Goal: Task Accomplishment & Management: Use online tool/utility

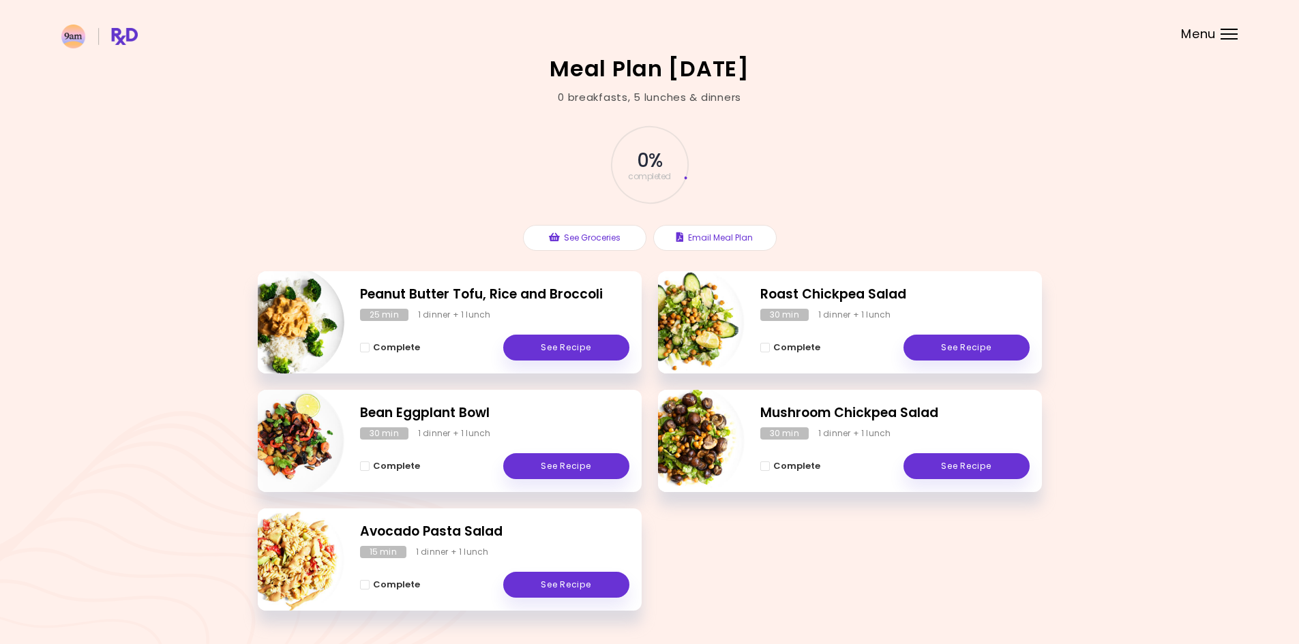
click at [1214, 32] on span "Menu" at bounding box center [1198, 34] width 35 height 12
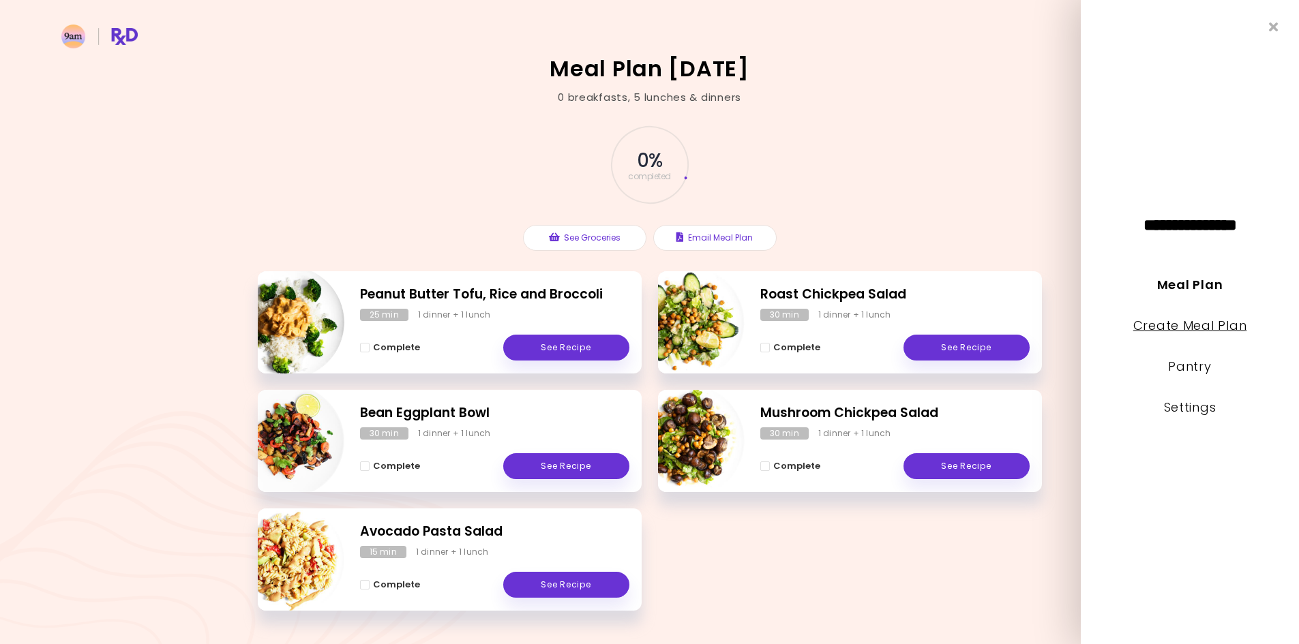
click at [1202, 331] on link "Create Meal Plan" at bounding box center [1190, 325] width 114 height 17
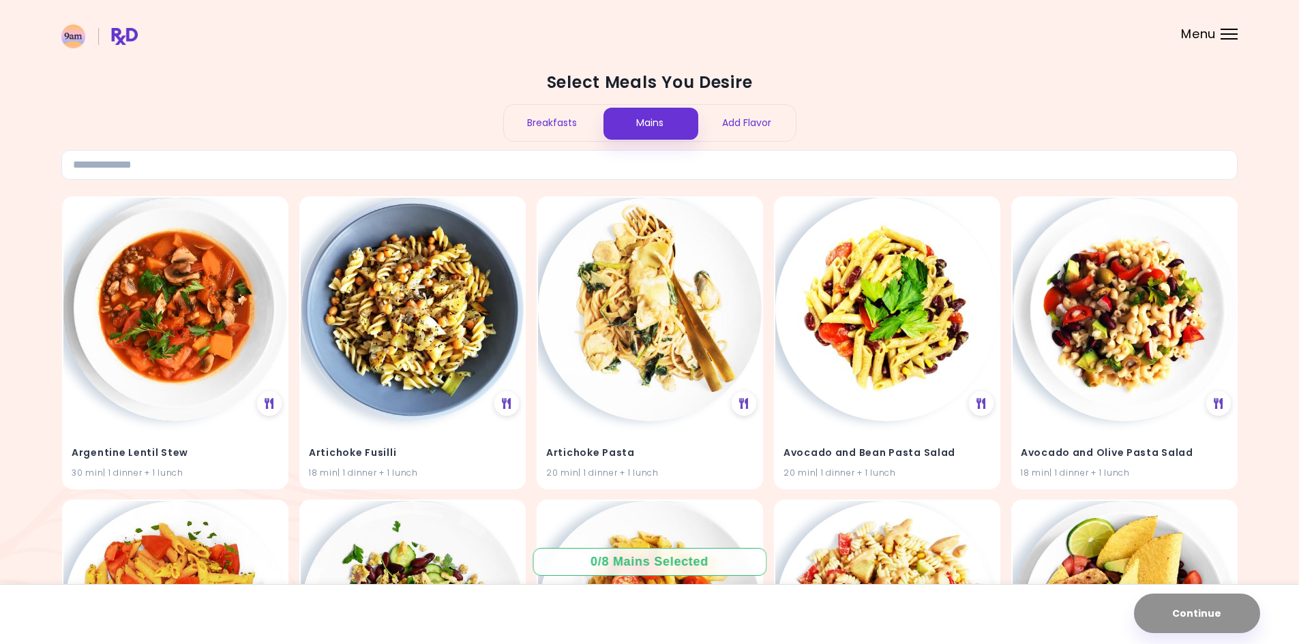
click at [761, 122] on div "Add Flavor" at bounding box center [746, 123] width 97 height 36
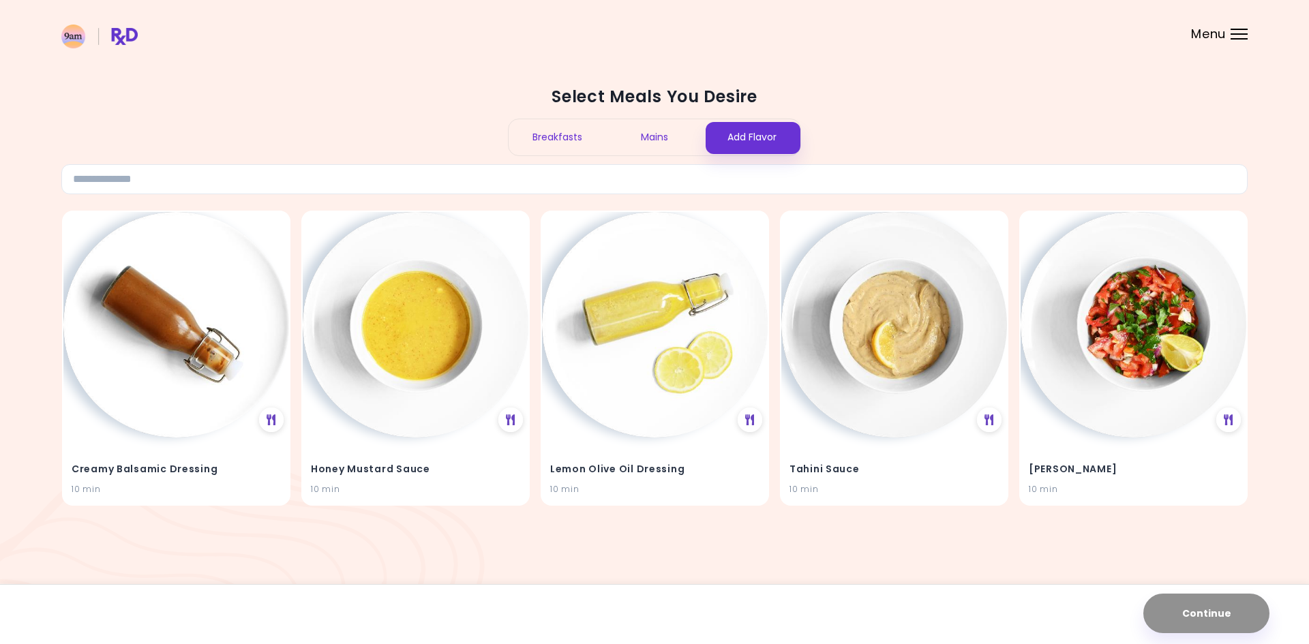
click at [562, 145] on div "Breakfasts" at bounding box center [557, 137] width 97 height 36
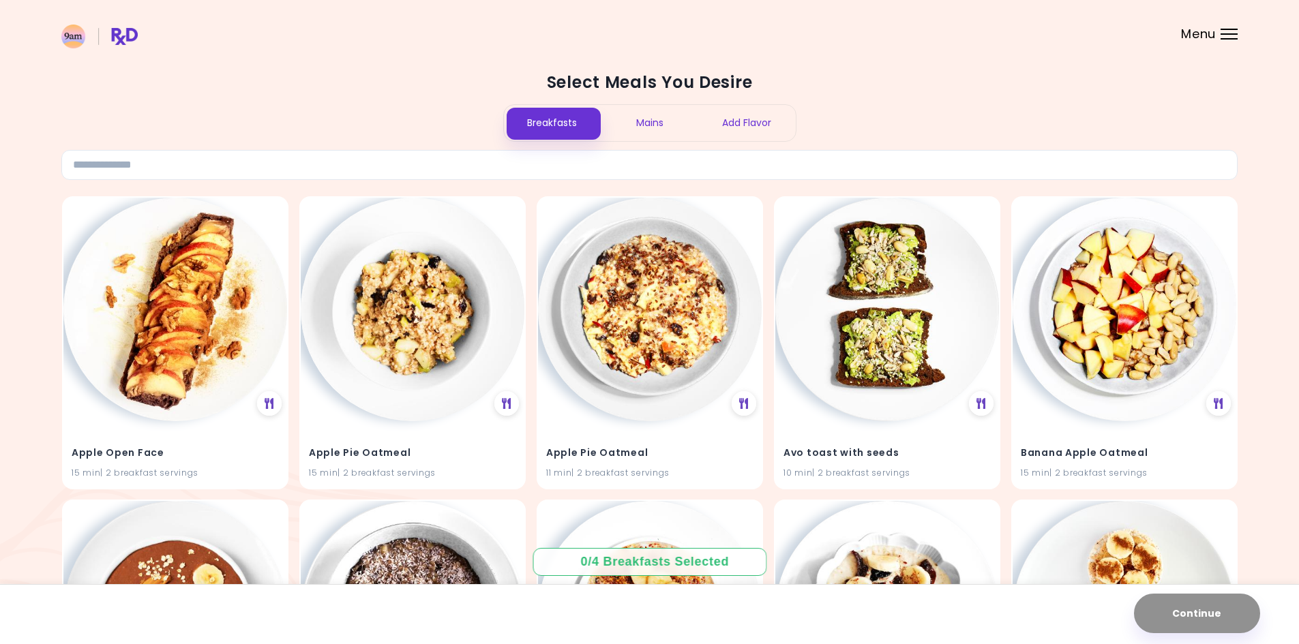
click at [665, 136] on div "Mains" at bounding box center [649, 123] width 97 height 36
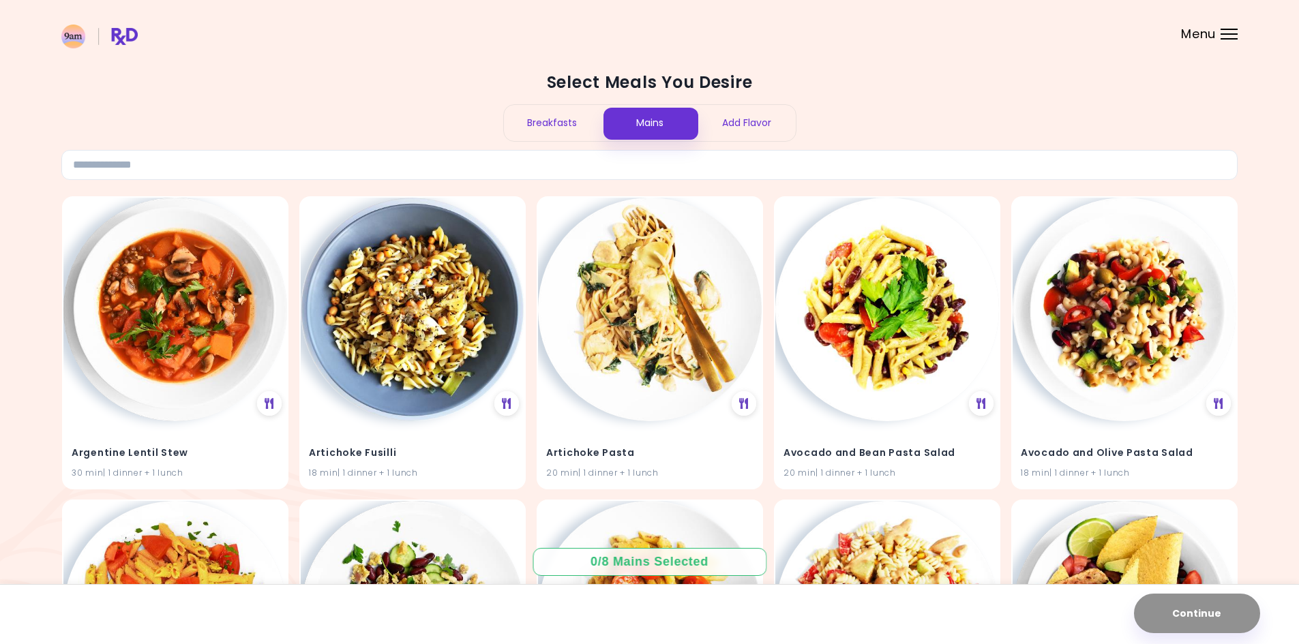
click at [734, 134] on div "Add Flavor" at bounding box center [746, 123] width 97 height 36
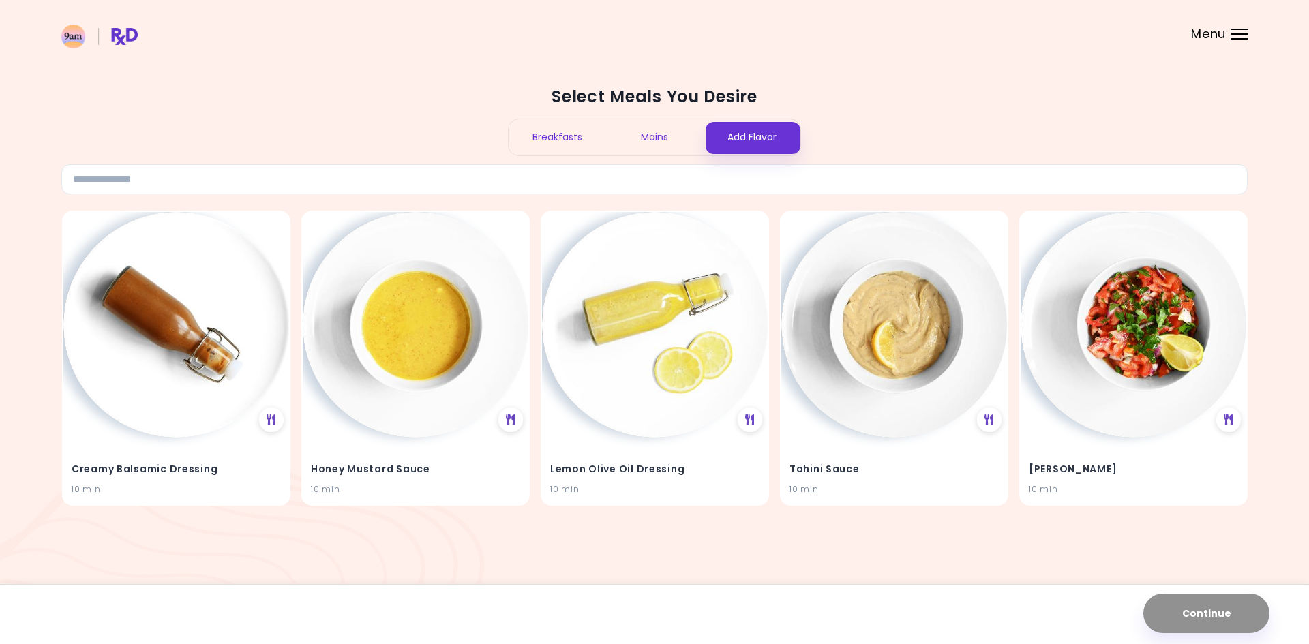
click at [1211, 40] on span "Menu" at bounding box center [1208, 34] width 35 height 12
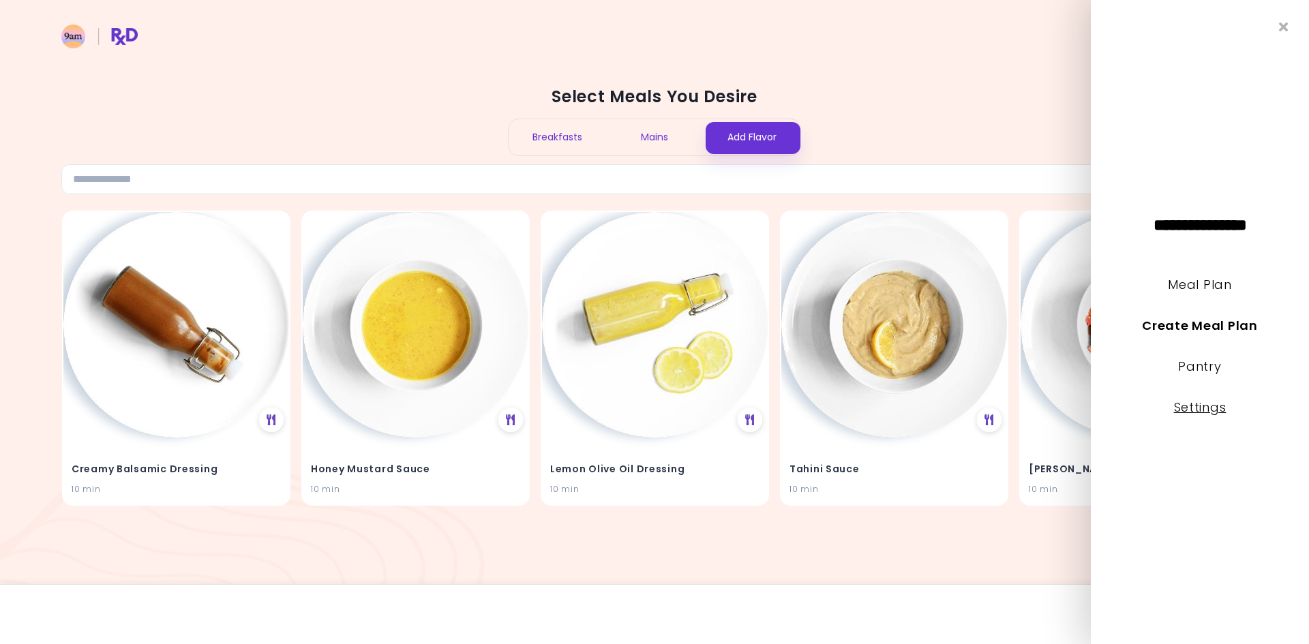
click at [1201, 405] on link "Settings" at bounding box center [1200, 407] width 52 height 17
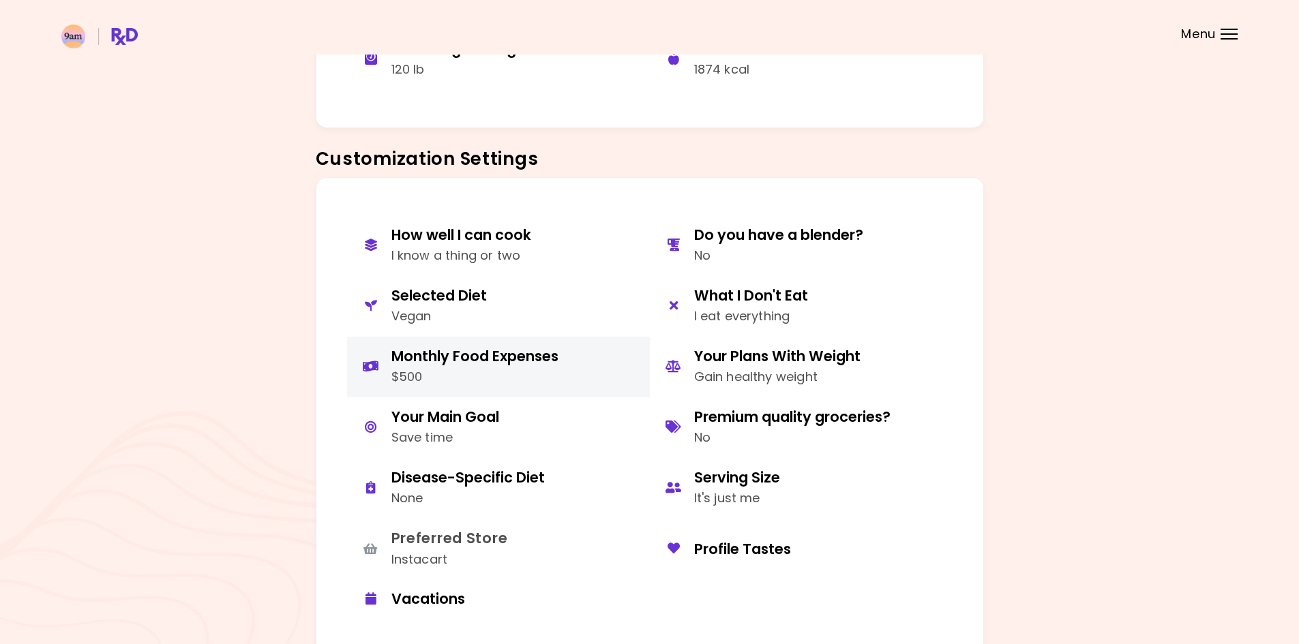
scroll to position [545, 0]
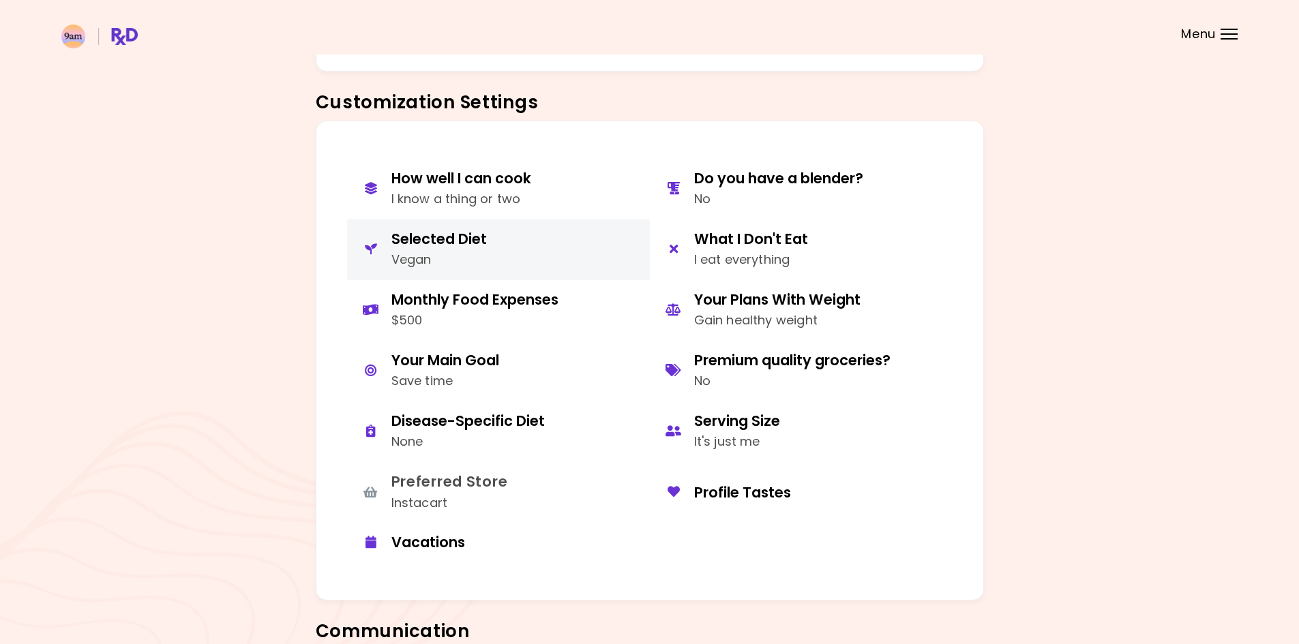
click at [516, 245] on button "Selected Diet Vegan" at bounding box center [498, 250] width 303 height 61
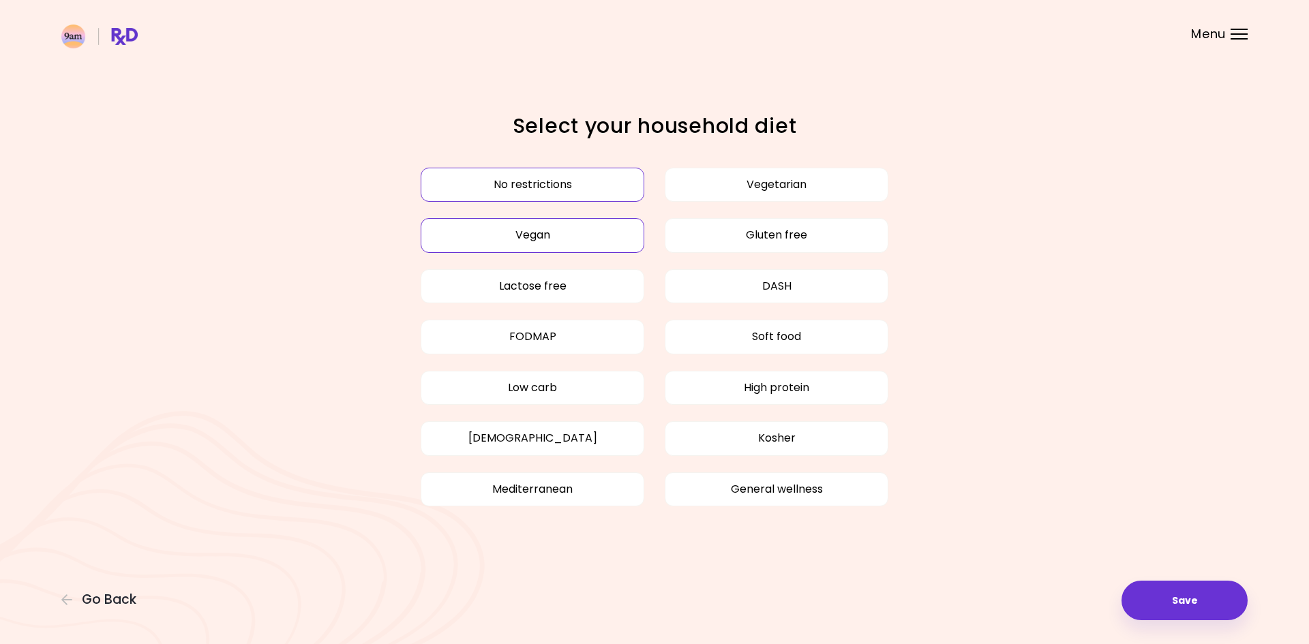
click at [520, 172] on button "No restrictions" at bounding box center [533, 185] width 224 height 34
click at [1177, 597] on button "Save" at bounding box center [1185, 601] width 126 height 40
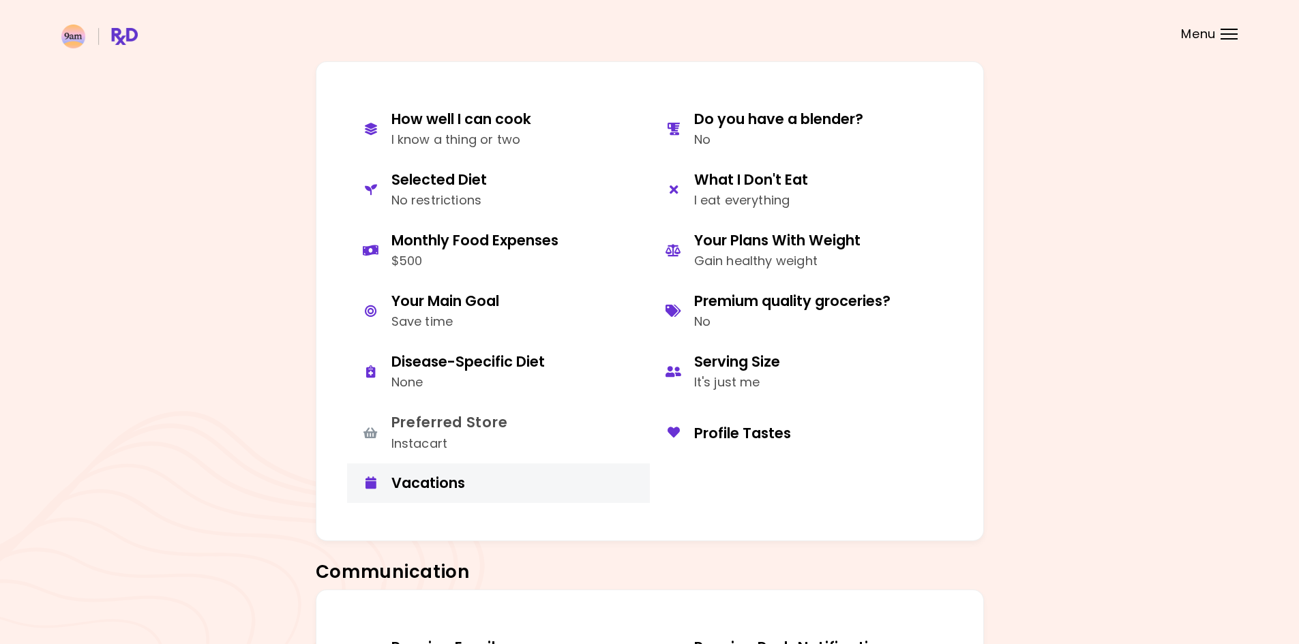
scroll to position [614, 0]
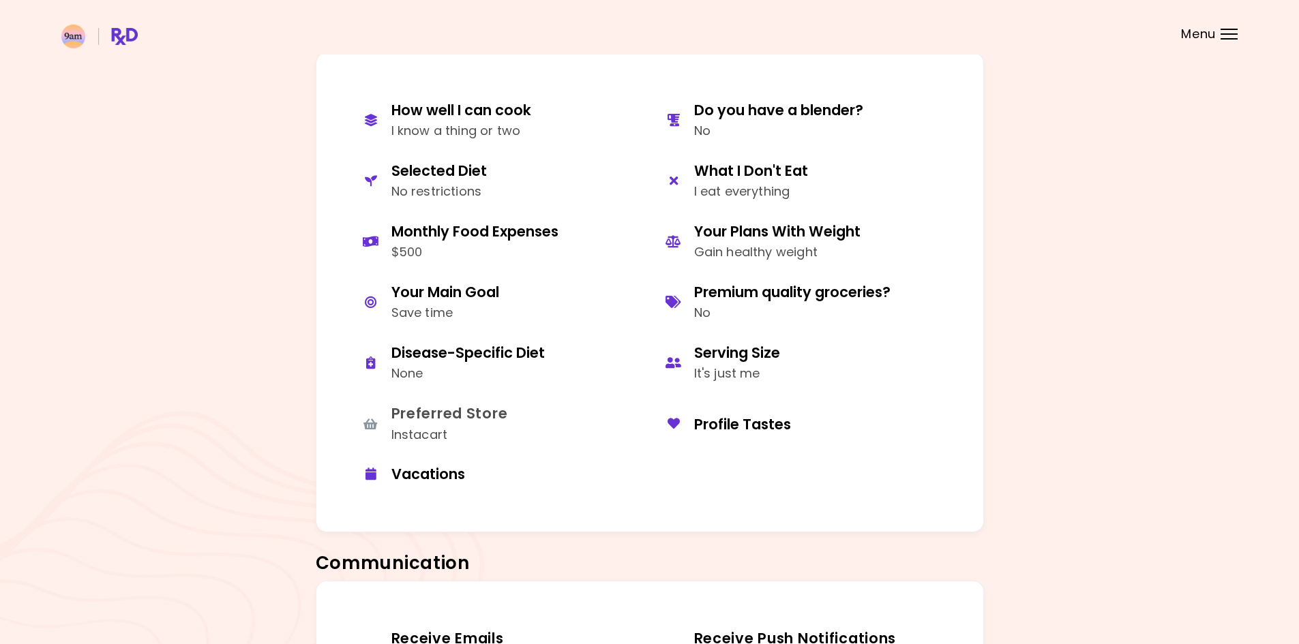
click at [536, 432] on div "Preferred Store Instacart" at bounding box center [498, 424] width 303 height 61
click at [1189, 29] on span "Menu" at bounding box center [1198, 34] width 35 height 12
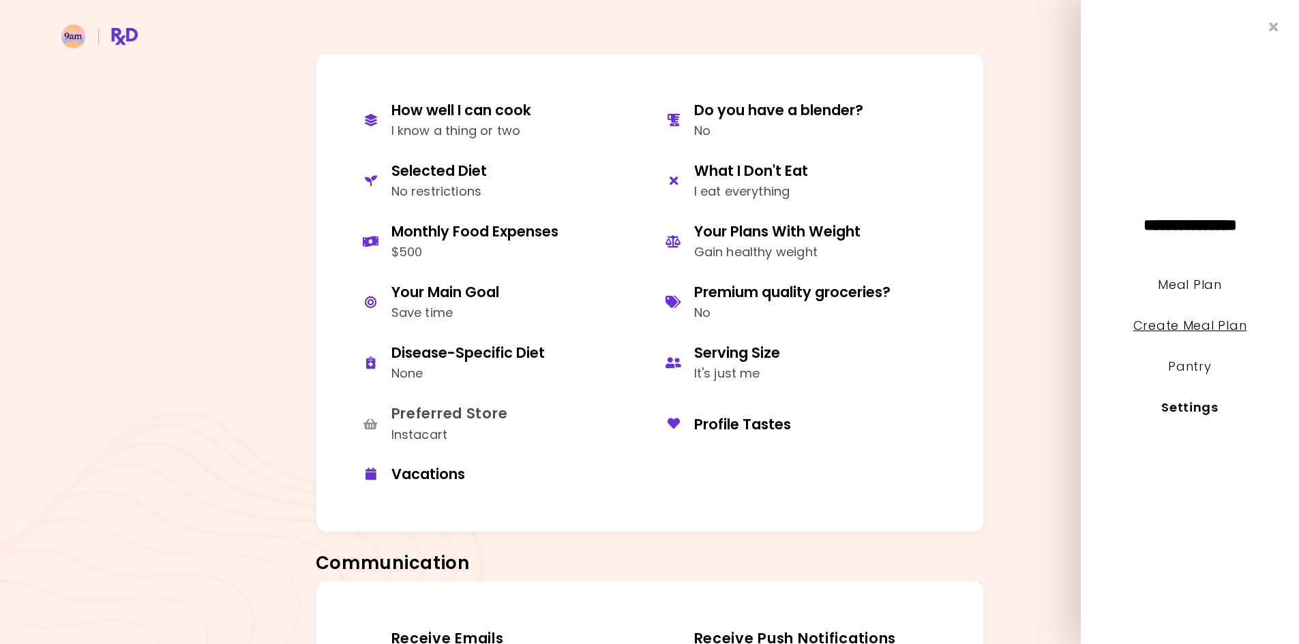
click at [1188, 318] on li "Create Meal Plan" at bounding box center [1190, 335] width 218 height 41
click at [1203, 320] on link "Create Meal Plan" at bounding box center [1190, 325] width 114 height 17
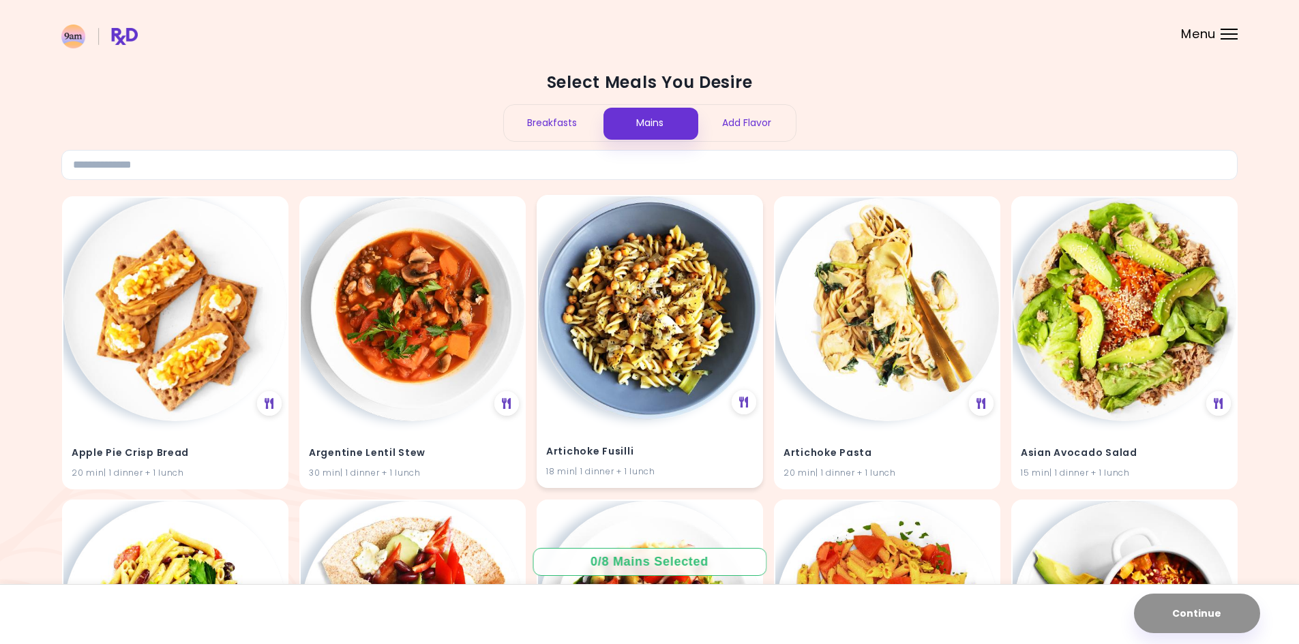
click at [745, 261] on img at bounding box center [650, 308] width 224 height 224
click at [749, 144] on div "Select Meals You Desire Breakfasts Mains Add Flavor" at bounding box center [649, 126] width 1176 height 108
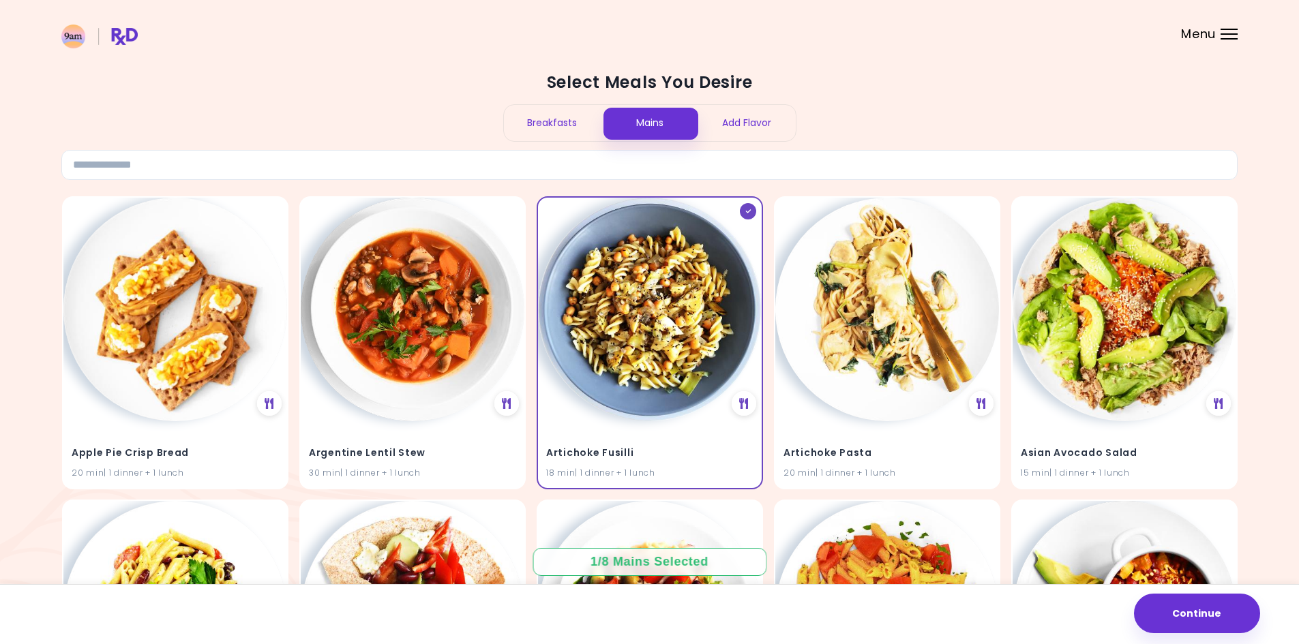
click at [760, 123] on div "Add Flavor" at bounding box center [746, 123] width 97 height 36
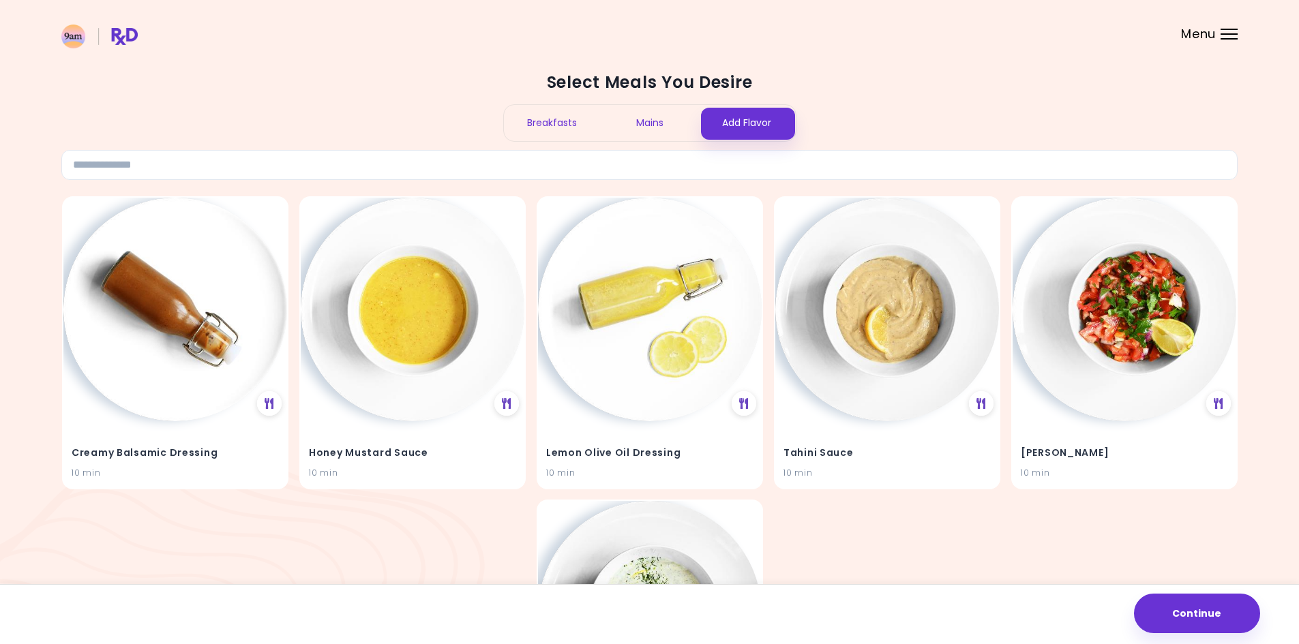
click at [1203, 40] on span "Menu" at bounding box center [1198, 34] width 35 height 12
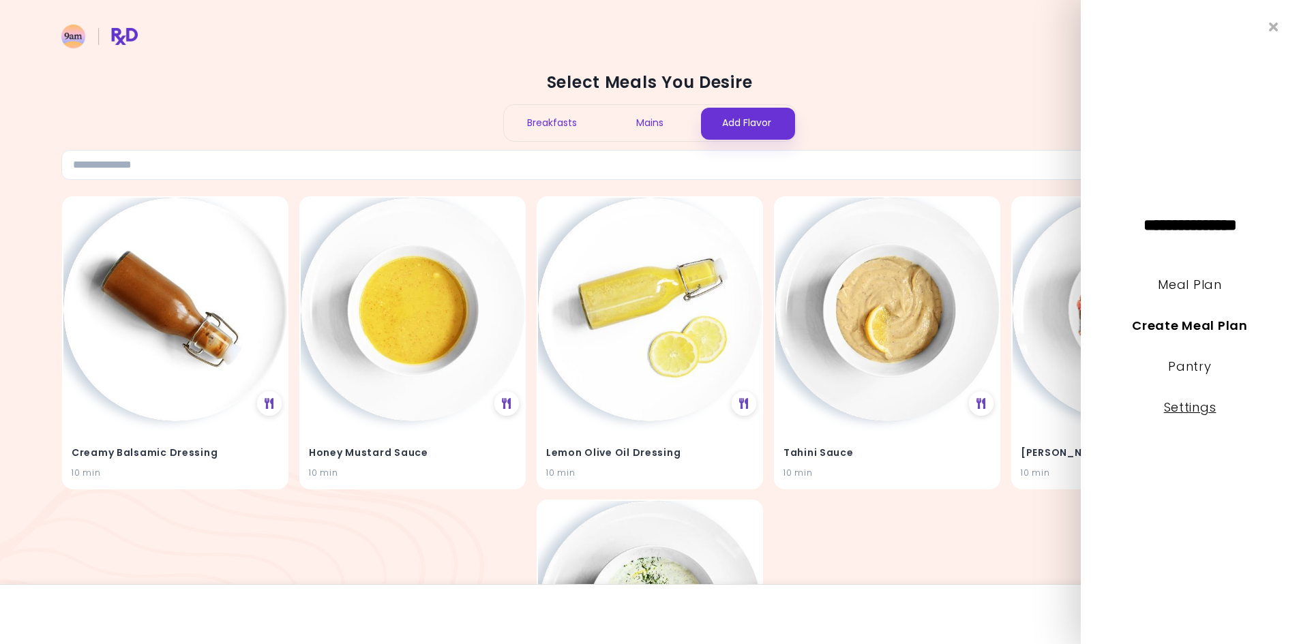
click at [1180, 409] on link "Settings" at bounding box center [1190, 407] width 52 height 17
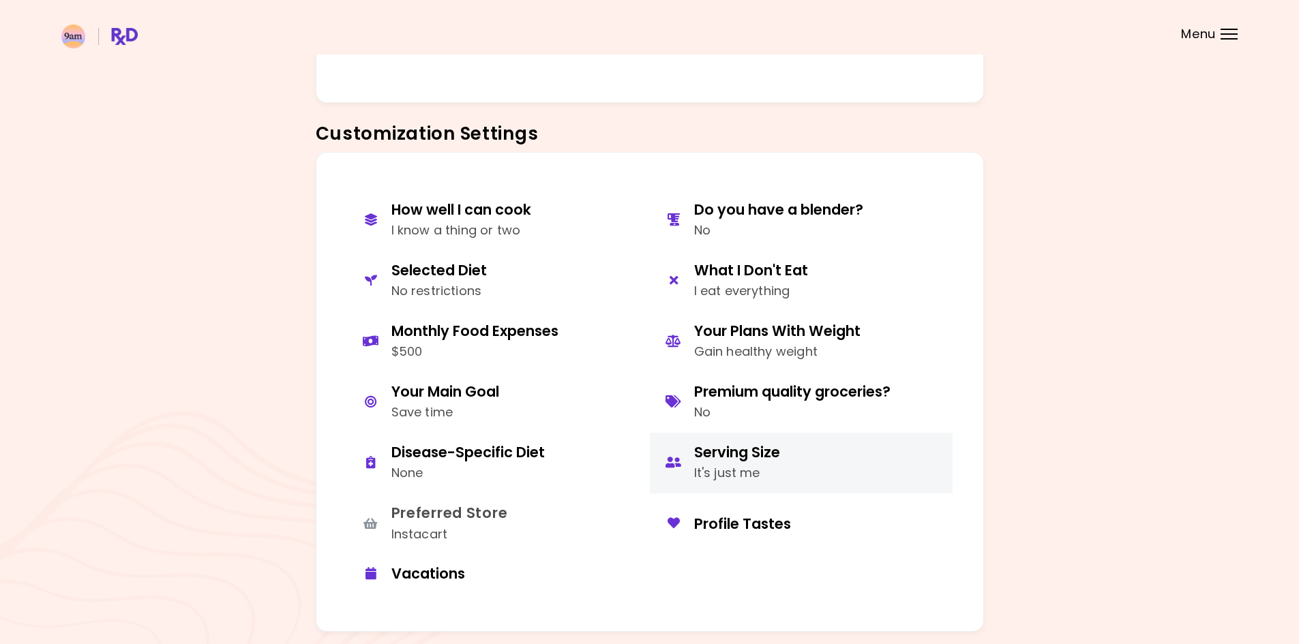
scroll to position [614, 0]
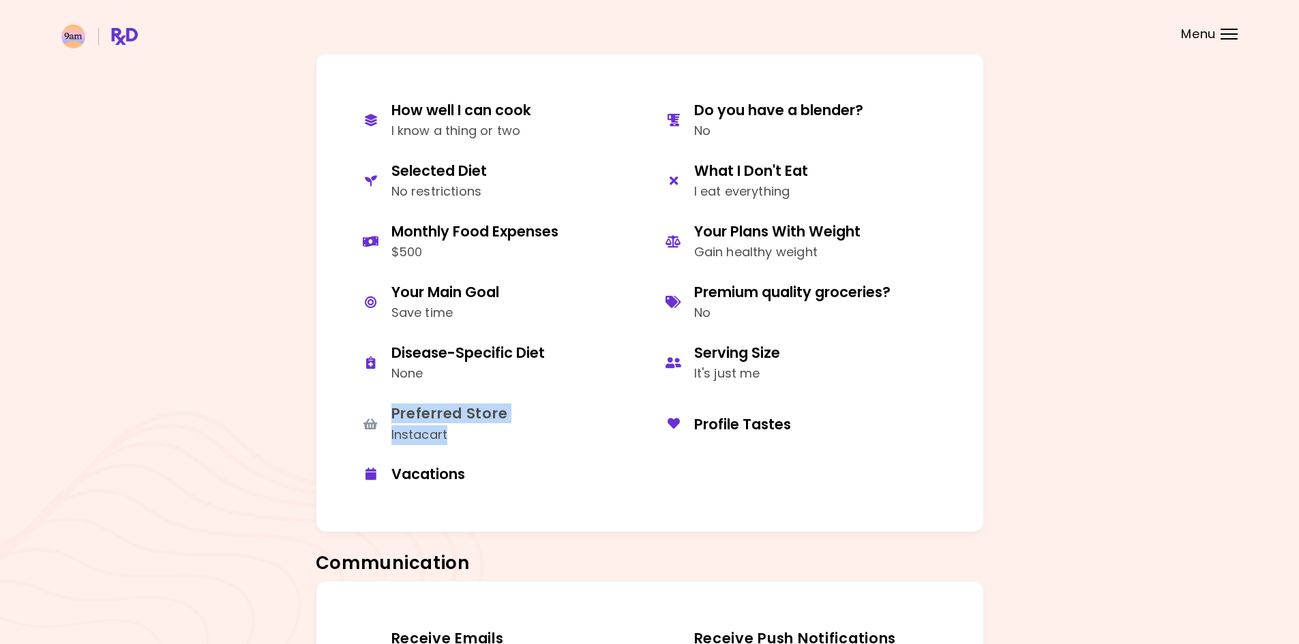
drag, startPoint x: 480, startPoint y: 430, endPoint x: 314, endPoint y: 410, distance: 166.9
click at [319, 410] on div "How well I can cook I know a thing or two Do you have a blender? No Selected Di…" at bounding box center [650, 292] width 668 height 480
click at [310, 410] on div "How well I can cook I know a thing or two Do you have a blender? No Selected Di…" at bounding box center [649, 297] width 1176 height 490
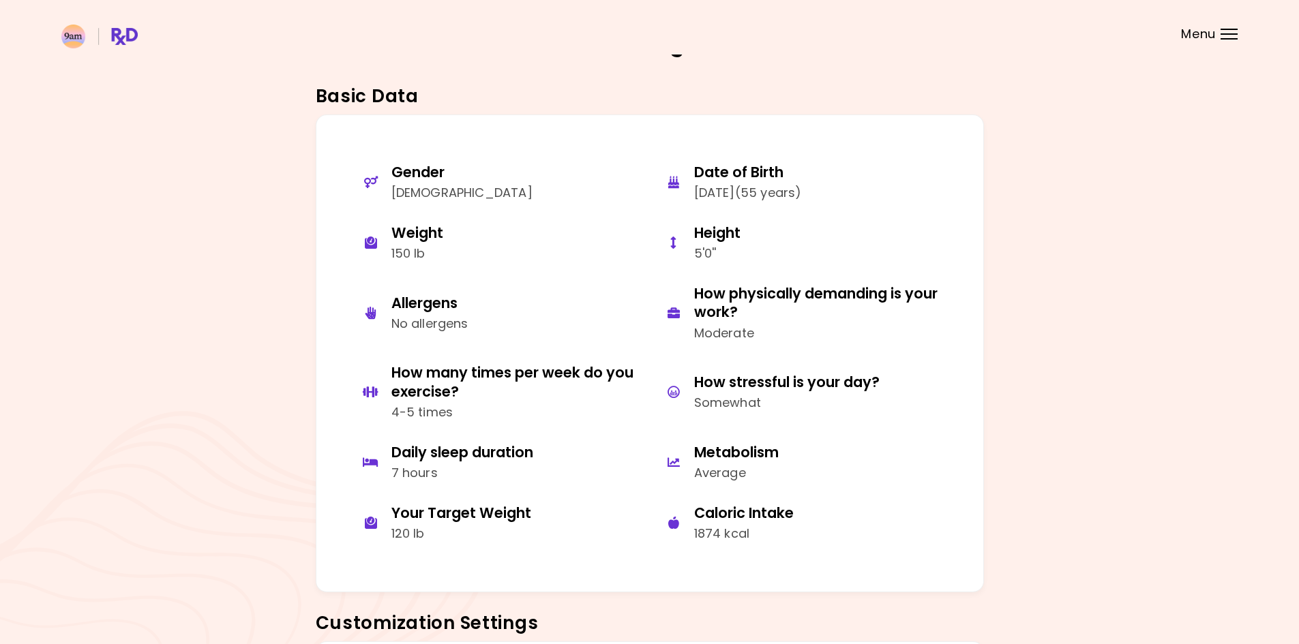
scroll to position [0, 0]
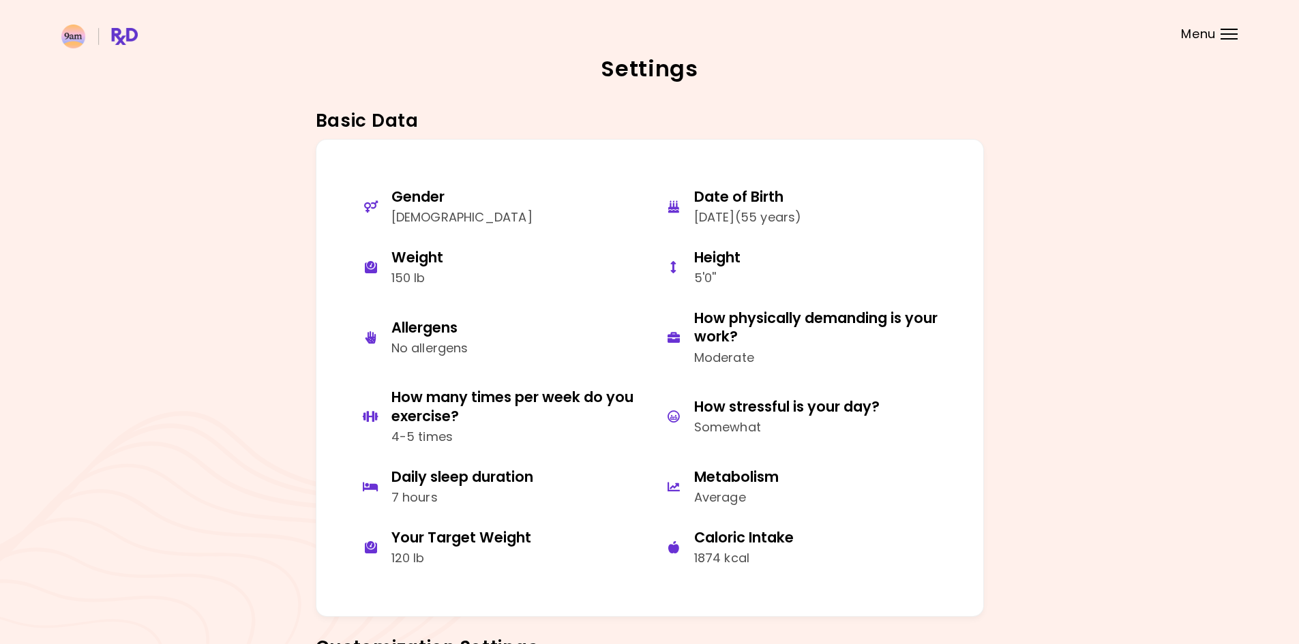
click at [1181, 30] on span "Menu" at bounding box center [1198, 34] width 35 height 12
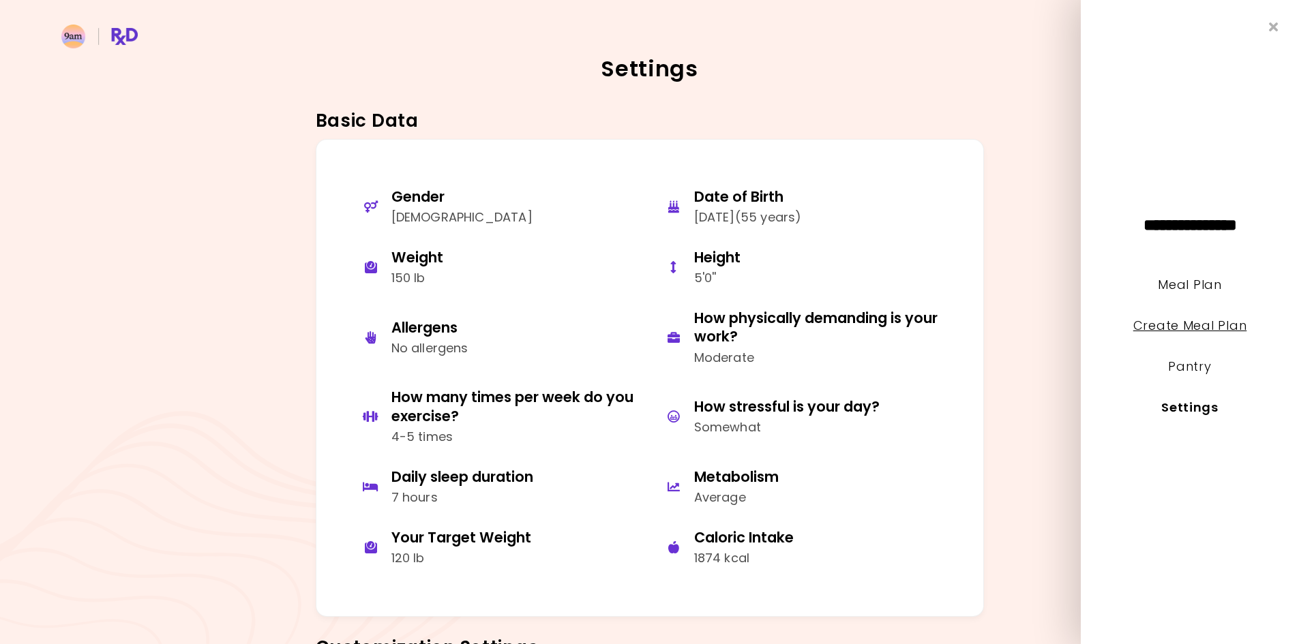
click at [1202, 325] on link "Create Meal Plan" at bounding box center [1190, 325] width 114 height 17
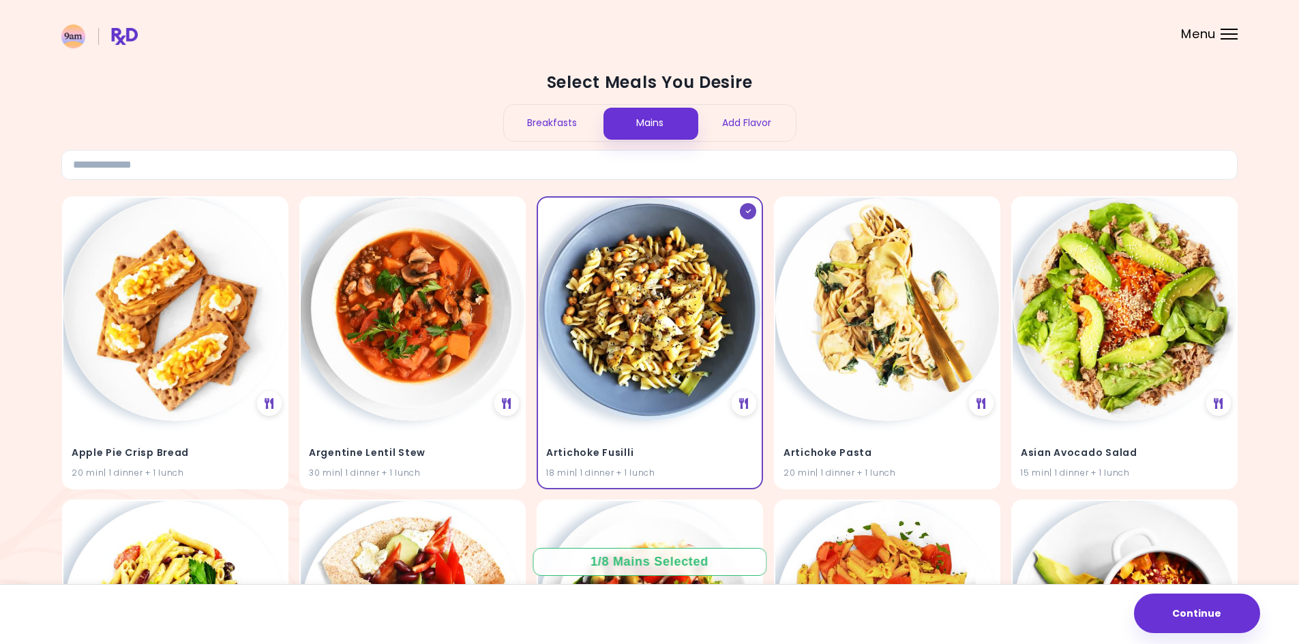
click at [781, 129] on div "Add Flavor" at bounding box center [746, 123] width 97 height 36
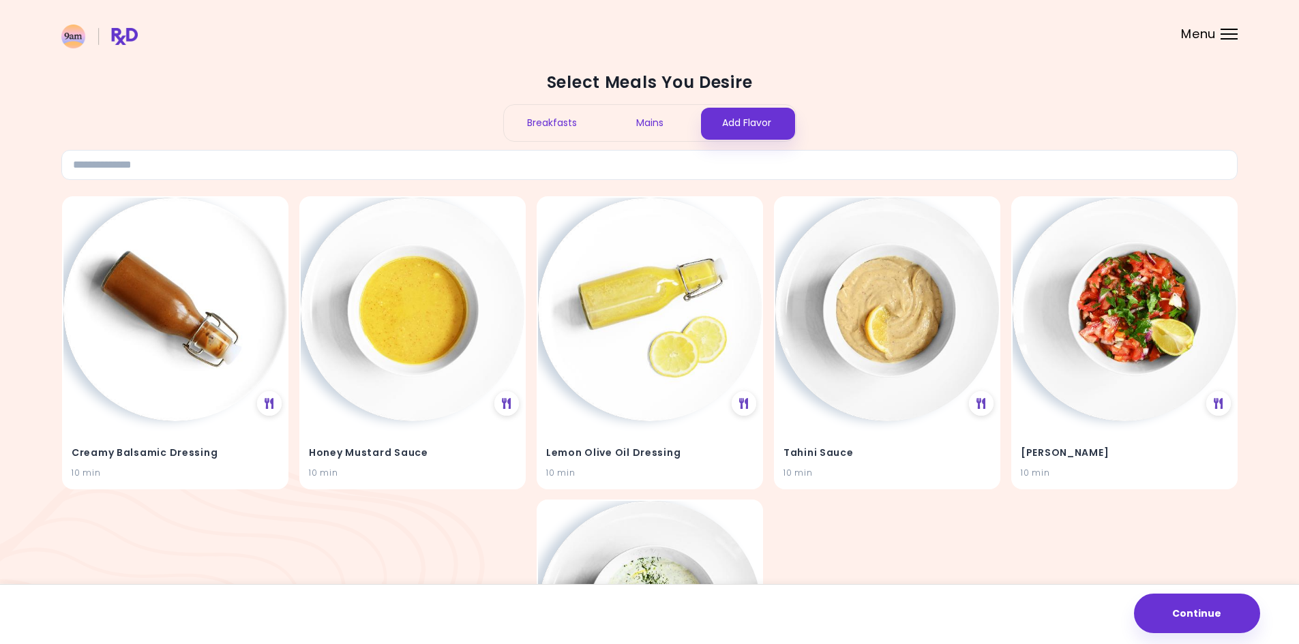
click at [957, 569] on div "Creamy Balsamic Dressing 10 min Honey Mustard Sauce 10 min Lemon Olive Oil Dres…" at bounding box center [649, 494] width 1176 height 607
click at [970, 146] on div "Select Meals You Desire Breakfasts Mains Add Flavor" at bounding box center [649, 126] width 1176 height 108
click at [1143, 91] on h2 "Select Meals You Desire" at bounding box center [649, 83] width 1176 height 22
click at [1011, 70] on div "Select Meals You Desire Breakfasts Mains Add Flavor Creamy Balsamic Dressing 10…" at bounding box center [649, 459] width 1176 height 802
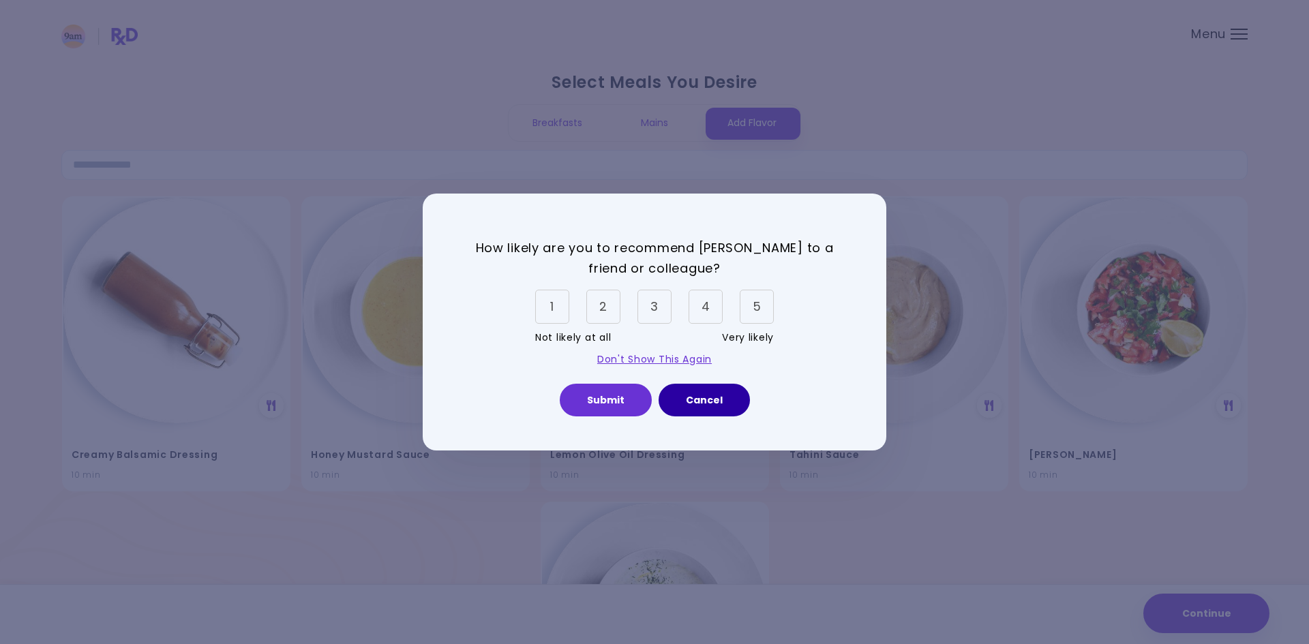
click at [699, 400] on button "Cancel" at bounding box center [704, 400] width 91 height 33
